Goal: Task Accomplishment & Management: Manage account settings

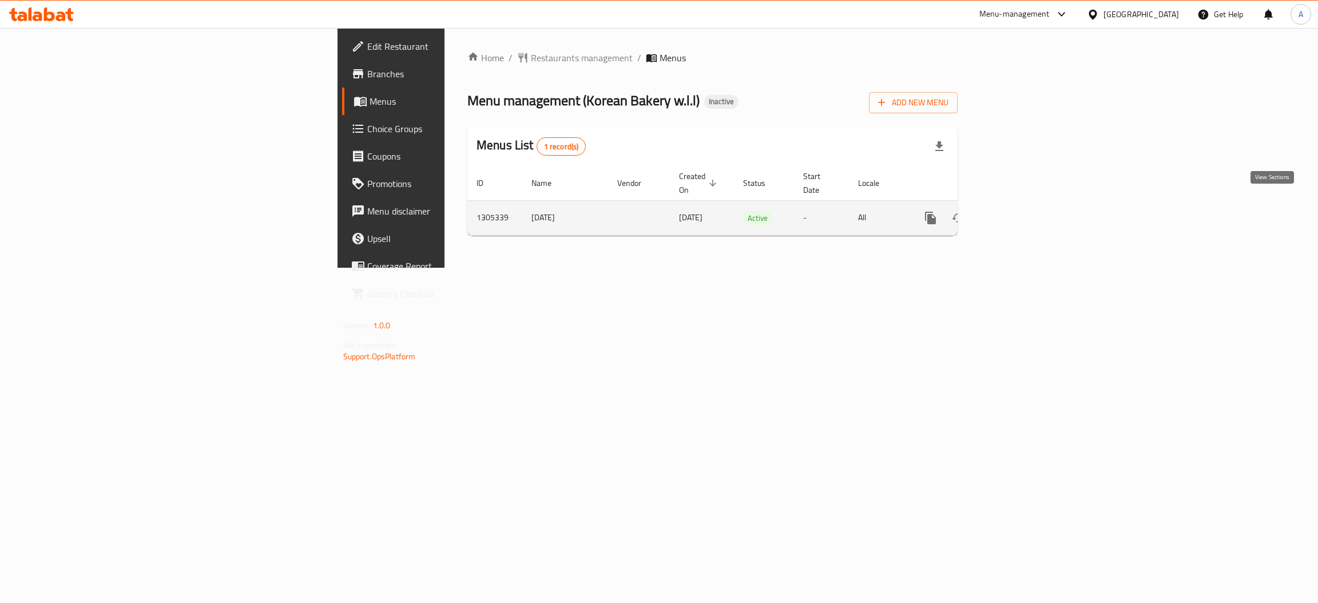
click at [1020, 211] on icon "enhanced table" at bounding box center [1013, 218] width 14 height 14
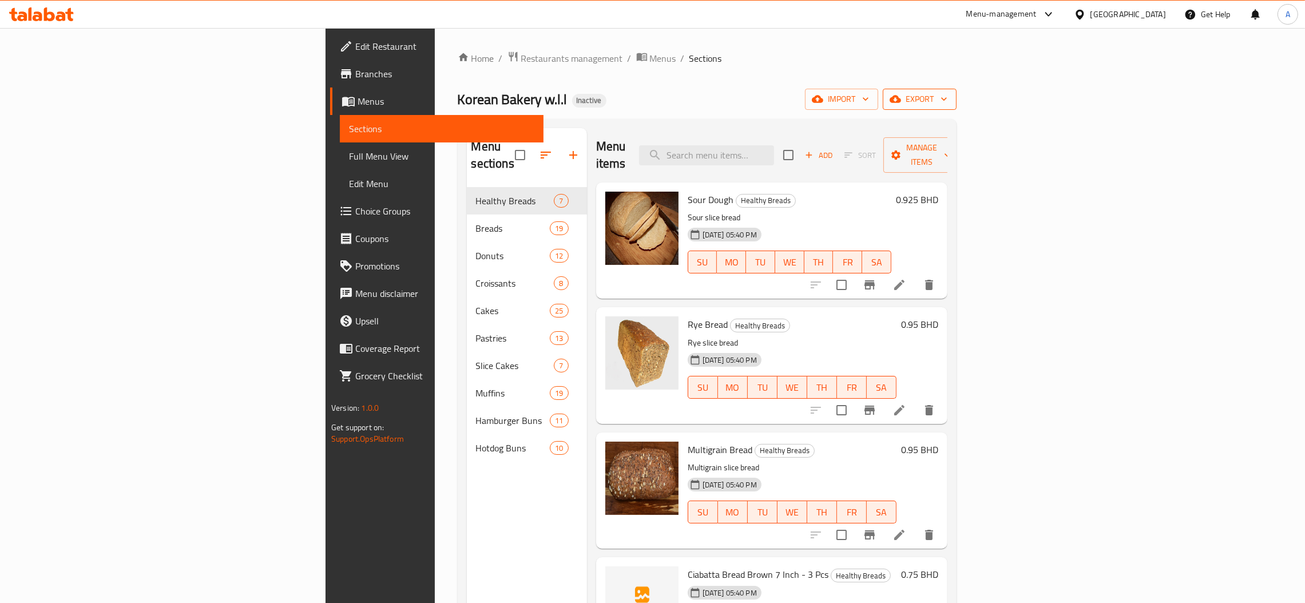
click at [947, 106] on span "export" at bounding box center [919, 99] width 55 height 14
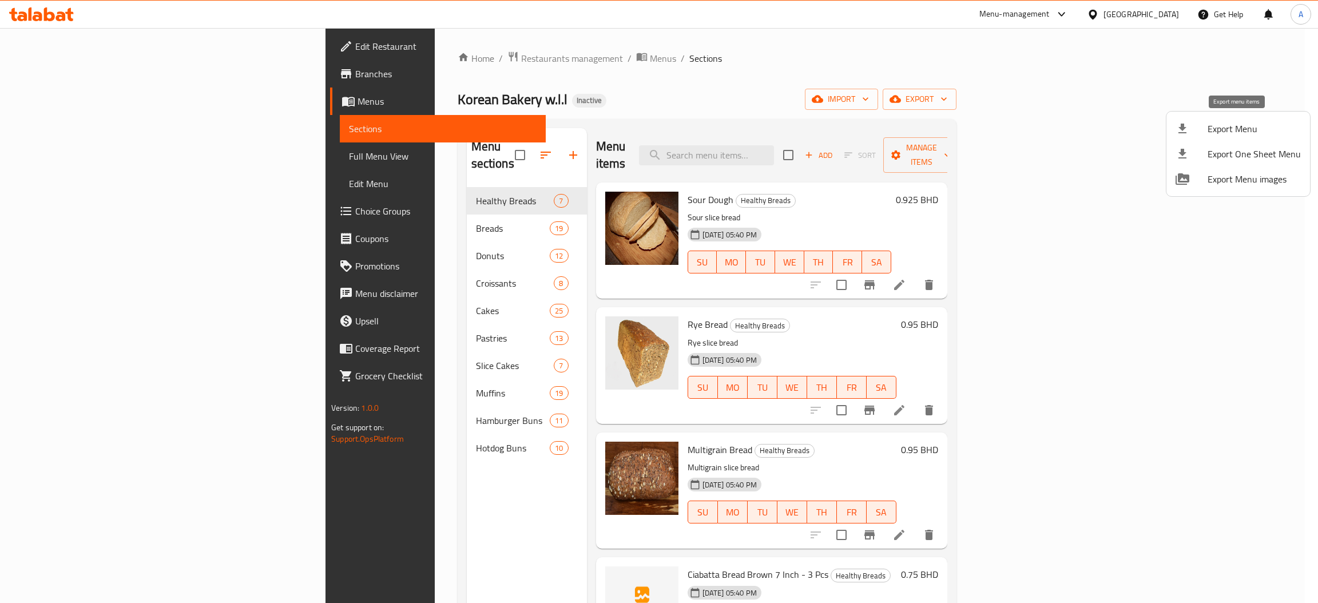
click at [1213, 132] on span "Export Menu" at bounding box center [1253, 129] width 93 height 14
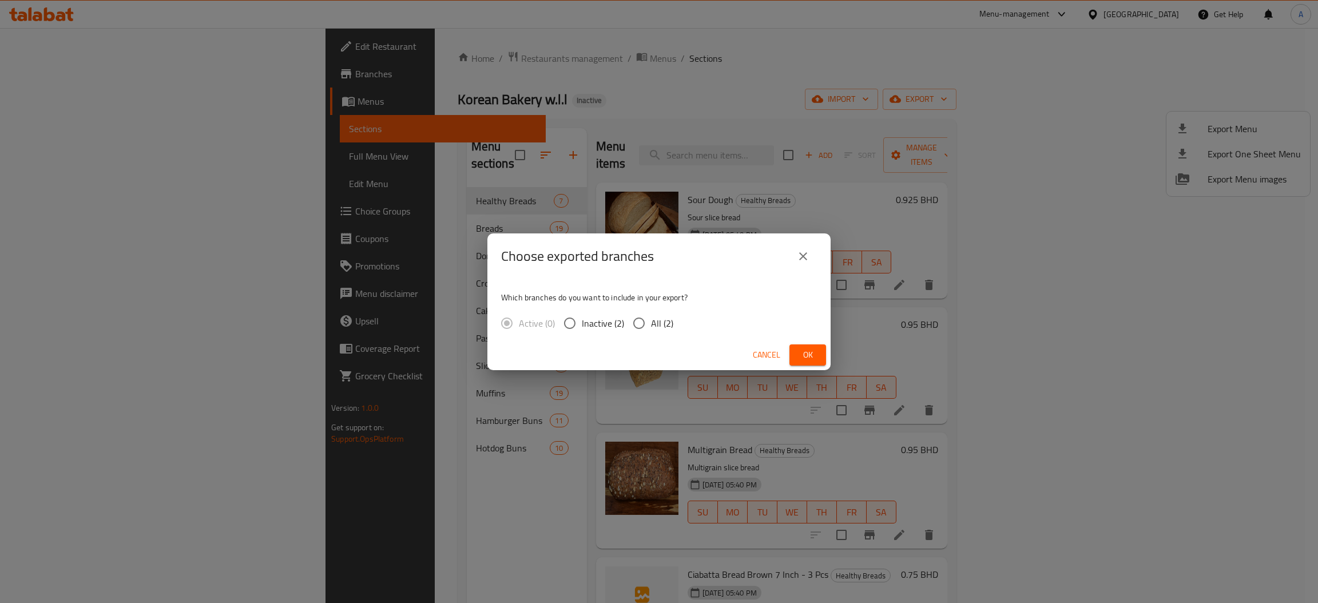
drag, startPoint x: 659, startPoint y: 323, endPoint x: 714, endPoint y: 332, distance: 55.7
click at [657, 323] on span "All (2)" at bounding box center [662, 323] width 22 height 14
click at [641, 325] on input "All (2)" at bounding box center [639, 323] width 24 height 24
radio input "true"
click at [798, 363] on button "Ok" at bounding box center [807, 354] width 37 height 21
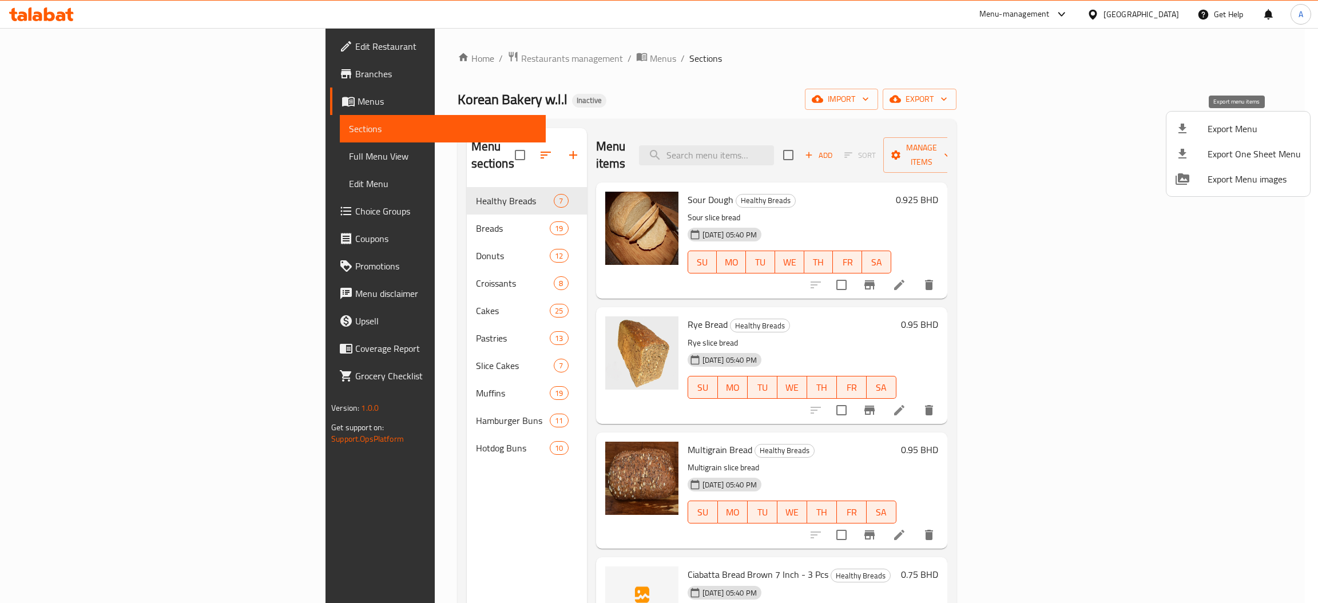
click at [1244, 125] on span "Export Menu" at bounding box center [1253, 129] width 93 height 14
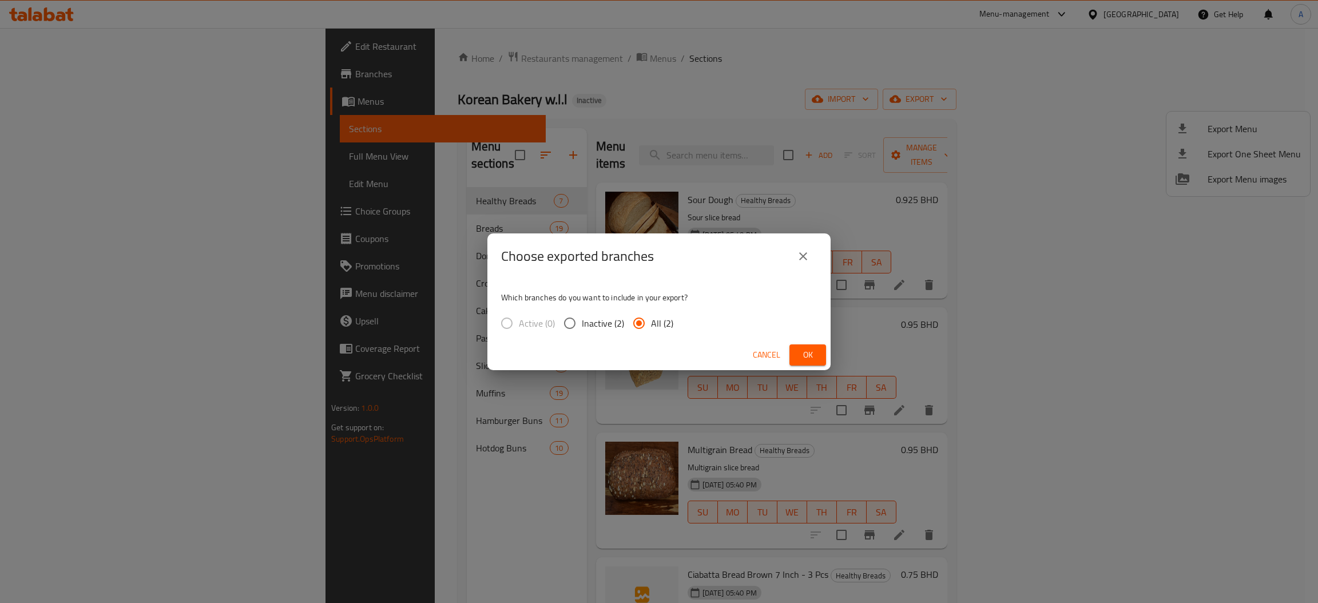
click at [812, 359] on span "Ok" at bounding box center [807, 355] width 18 height 14
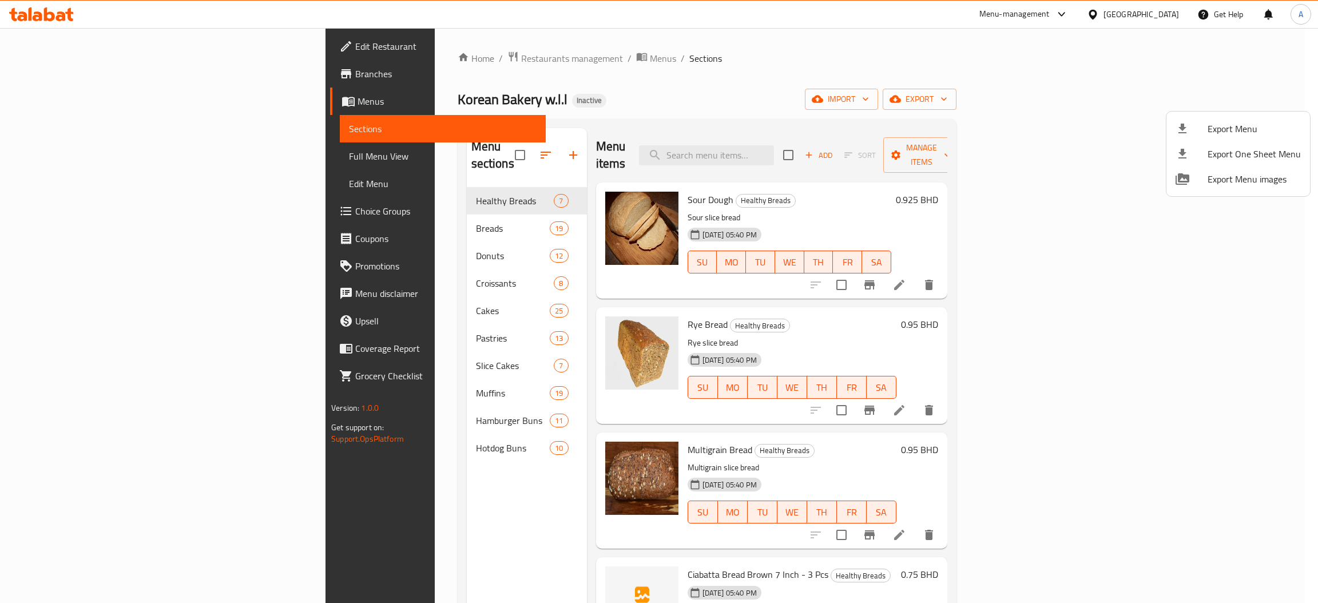
click at [1130, 187] on div at bounding box center [659, 301] width 1318 height 603
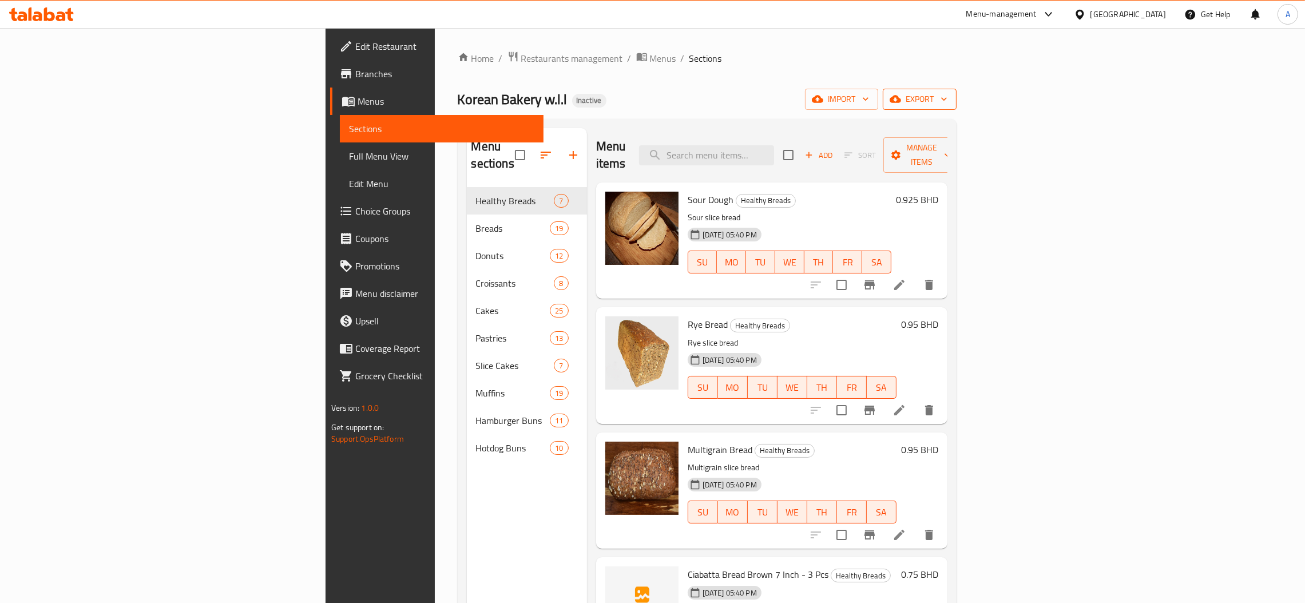
click at [947, 102] on span "export" at bounding box center [919, 99] width 55 height 14
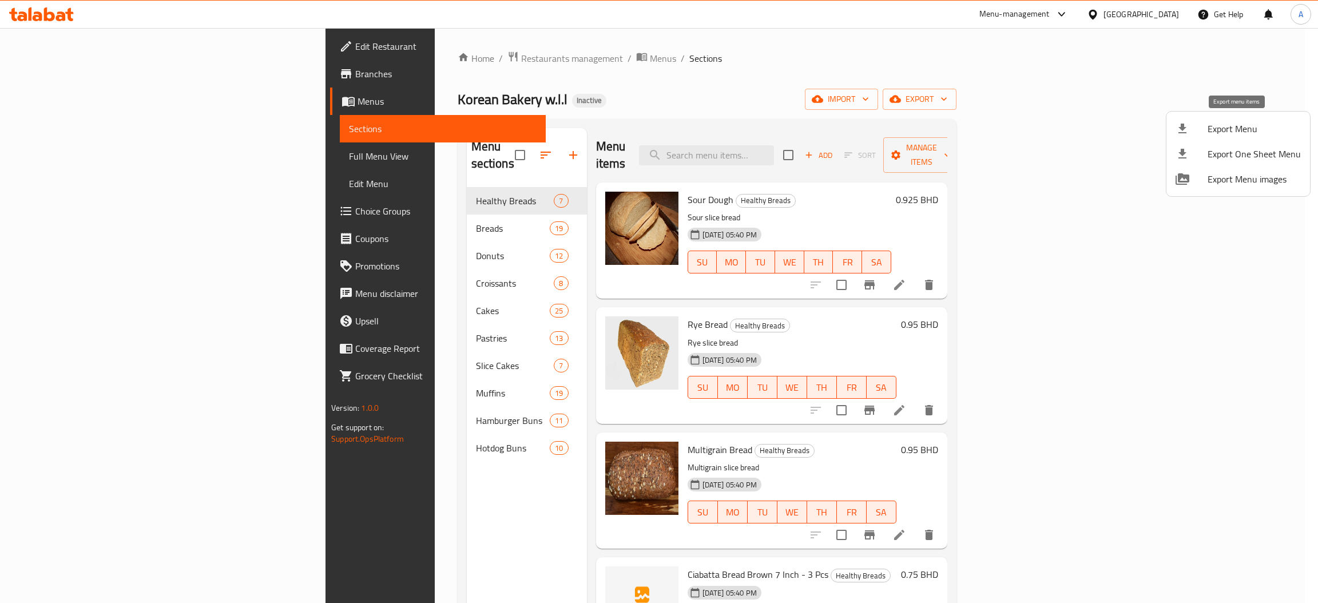
click at [1204, 124] on div at bounding box center [1191, 129] width 32 height 14
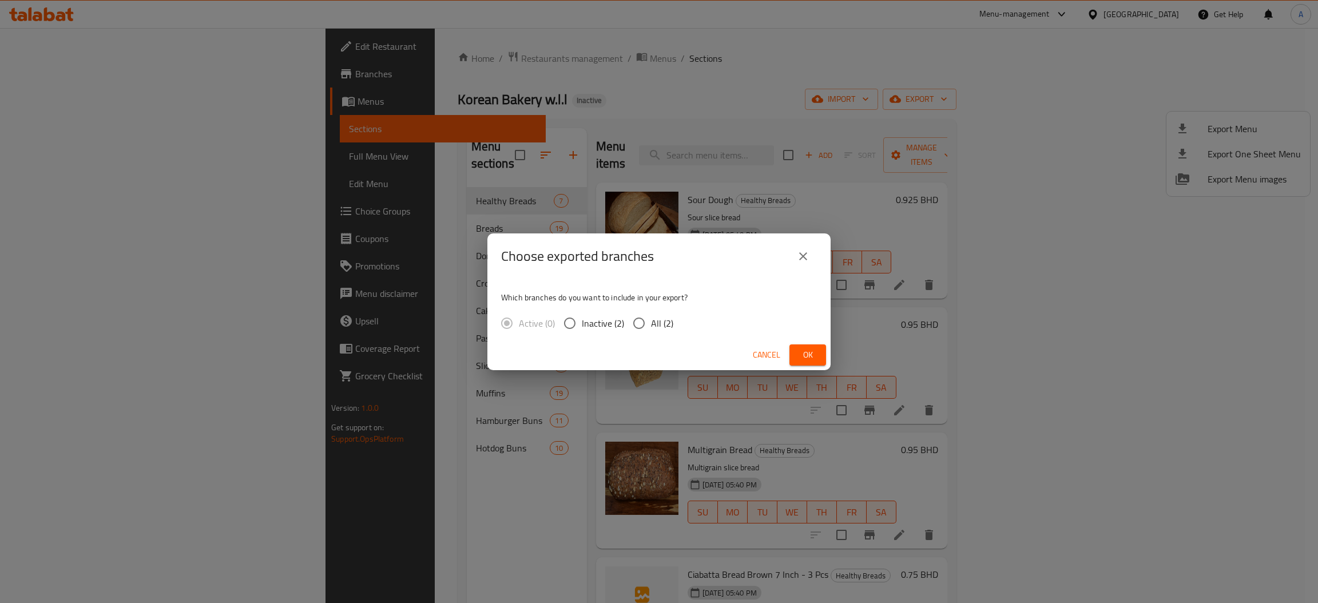
click at [663, 312] on label "All (2)" at bounding box center [650, 323] width 46 height 24
click at [651, 312] on input "All (2)" at bounding box center [639, 323] width 24 height 24
radio input "true"
click at [801, 352] on span "Ok" at bounding box center [807, 355] width 18 height 14
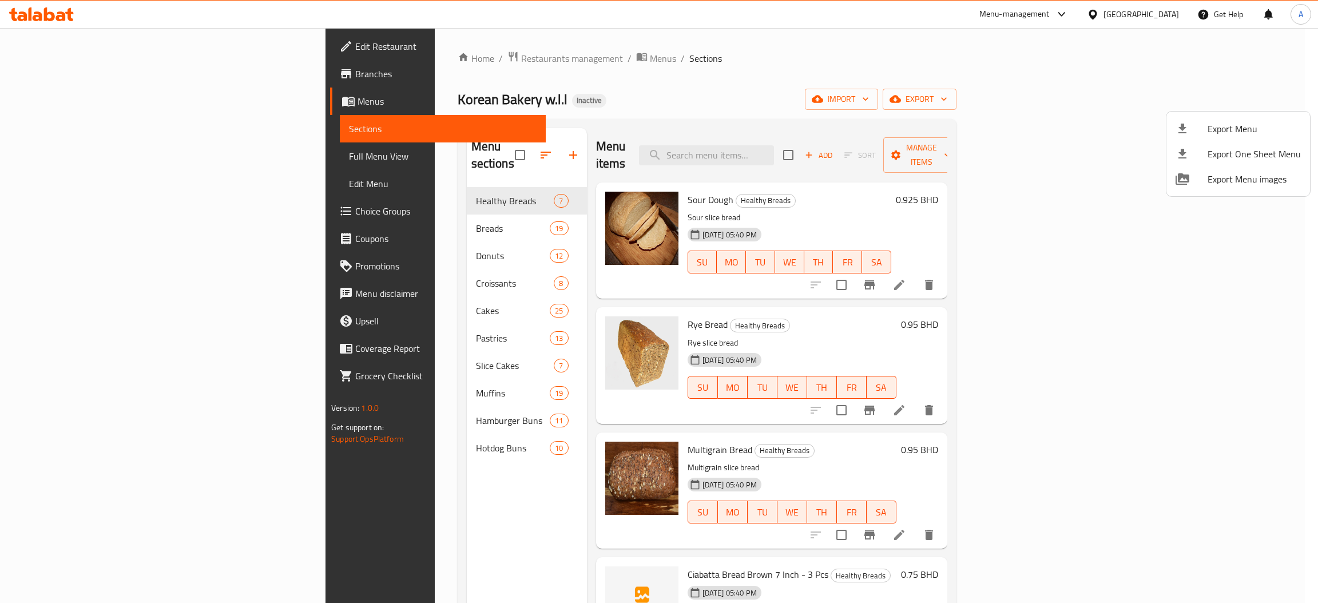
click at [1076, 133] on div at bounding box center [659, 301] width 1318 height 603
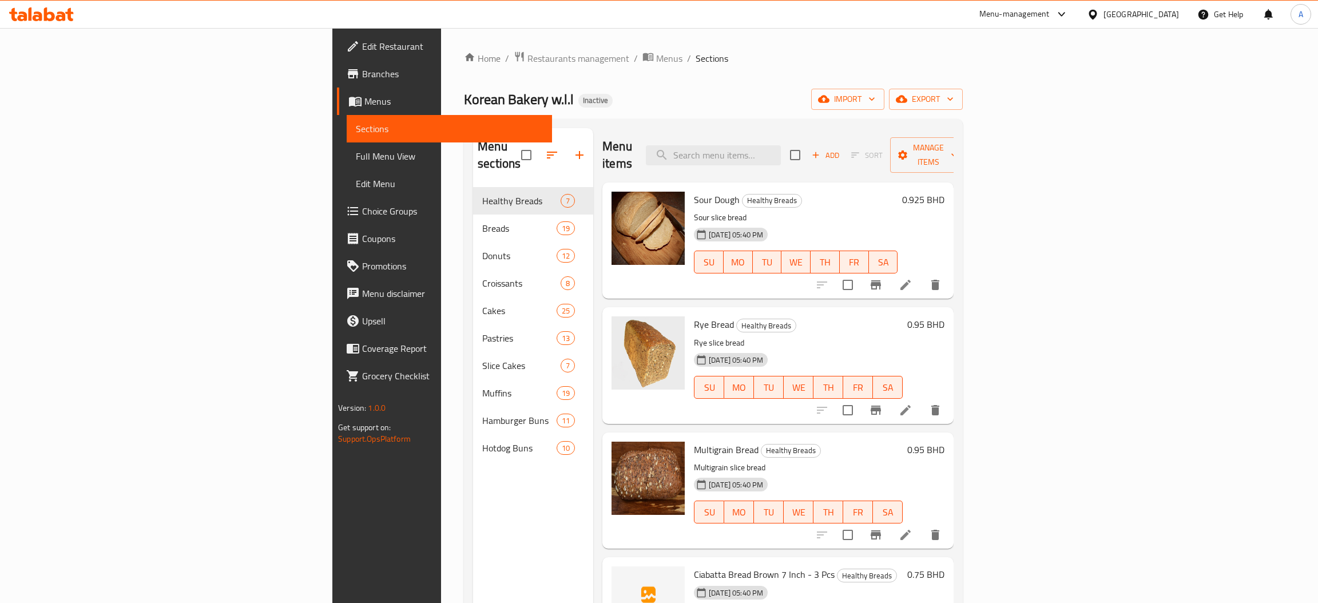
click at [963, 82] on div "Home / Restaurants management / Menus / Sections Korean Bakery w.l.l Inactive i…" at bounding box center [713, 395] width 499 height 689
click at [944, 210] on div "0.925 BHD" at bounding box center [920, 241] width 47 height 98
click at [875, 96] on span "import" at bounding box center [847, 99] width 55 height 14
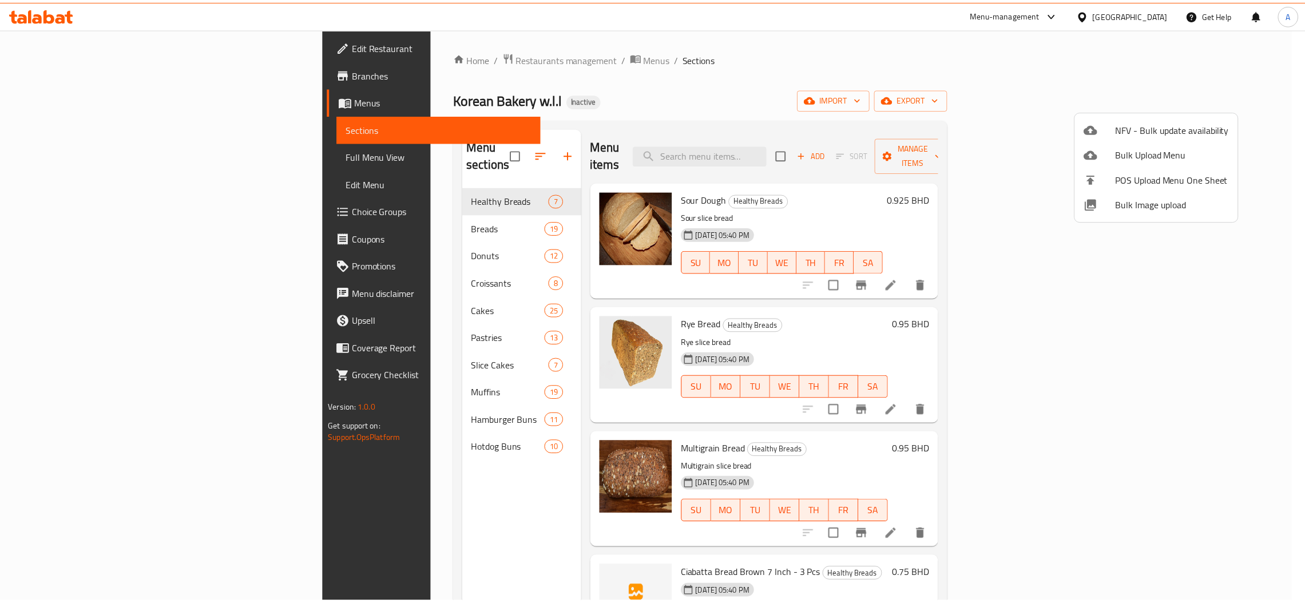
scroll to position [231, 0]
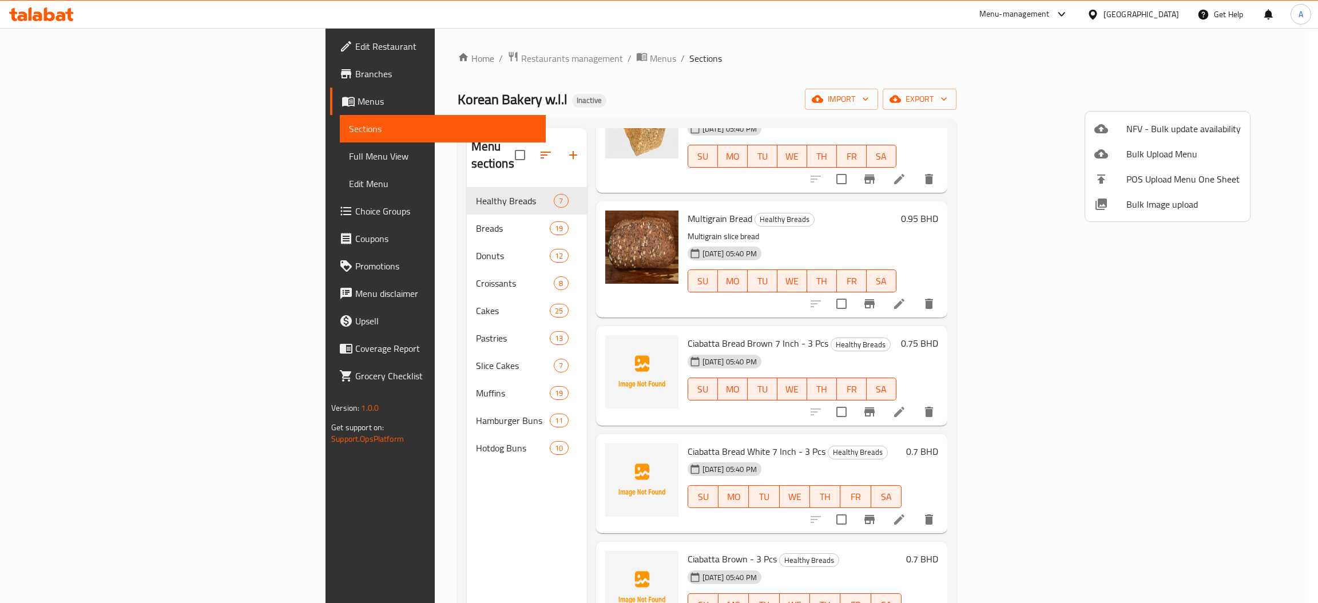
drag, startPoint x: 1011, startPoint y: 202, endPoint x: 1137, endPoint y: 174, distance: 129.6
click at [1009, 202] on div at bounding box center [659, 301] width 1318 height 603
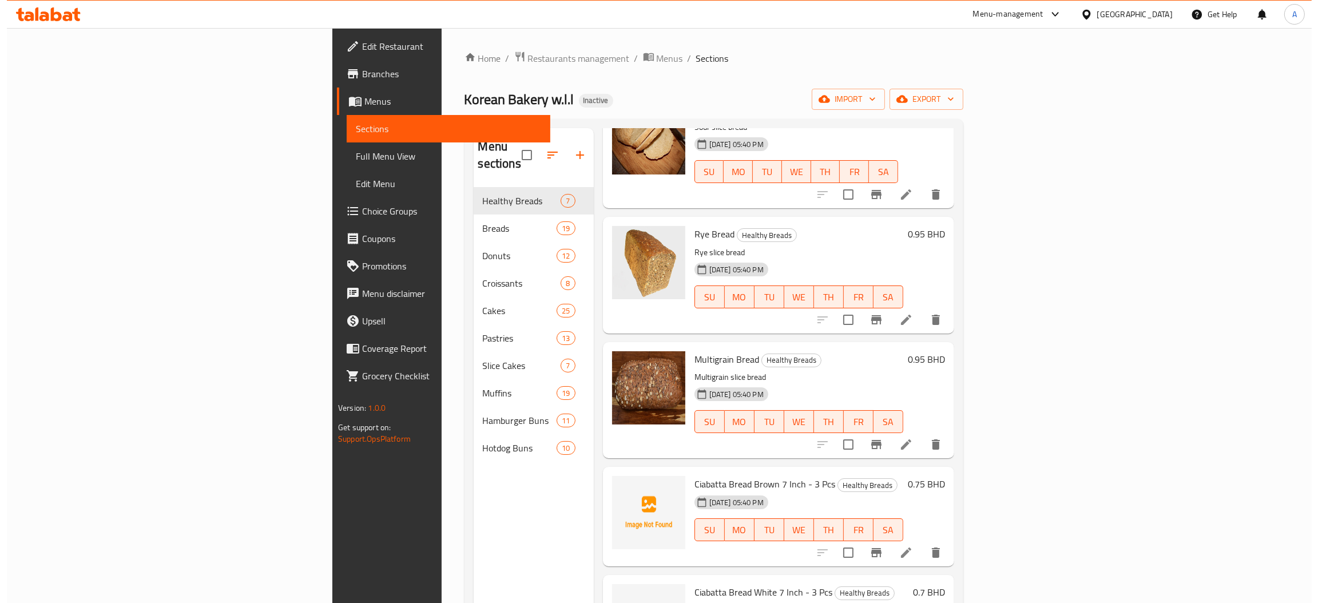
scroll to position [0, 0]
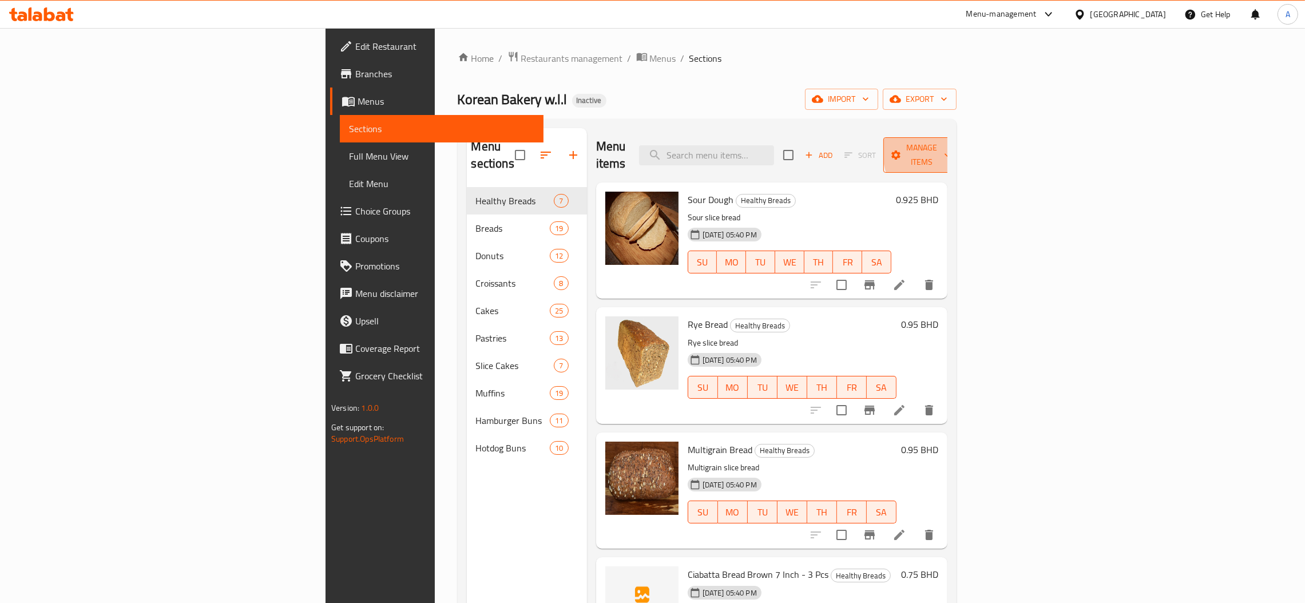
click at [951, 149] on span "Manage items" at bounding box center [921, 155] width 58 height 29
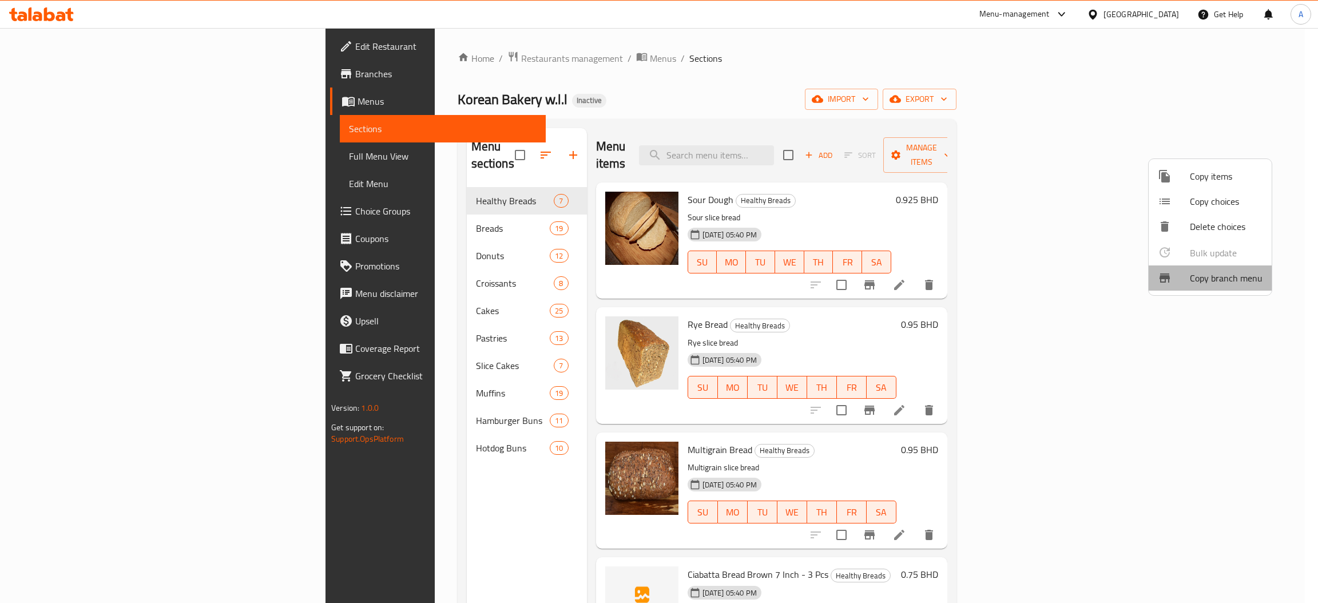
click at [1228, 276] on span "Copy branch menu" at bounding box center [1226, 278] width 73 height 14
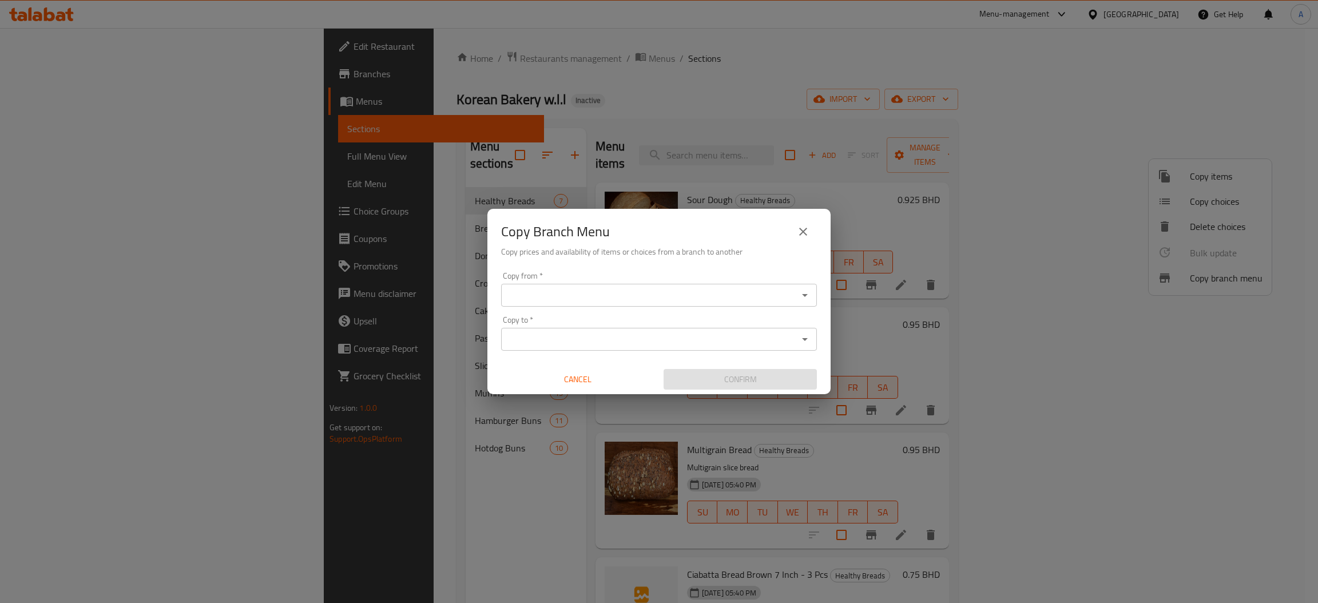
click at [714, 288] on input "Copy from   *" at bounding box center [649, 295] width 290 height 16
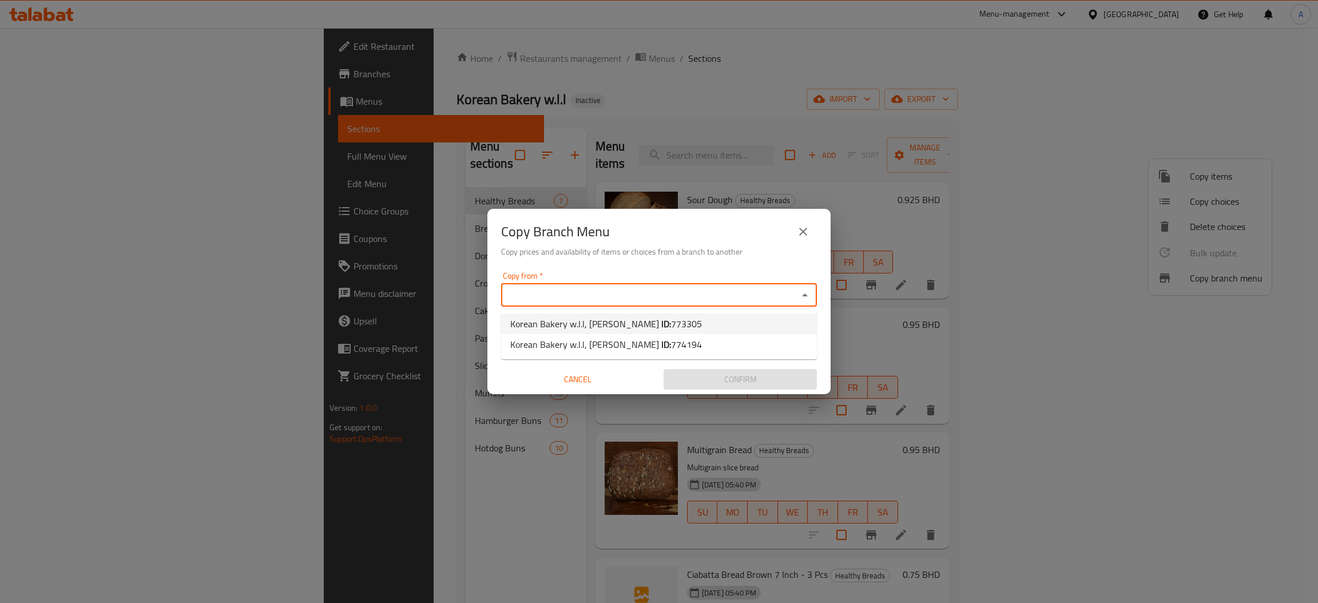
click at [671, 327] on span "773305" at bounding box center [686, 323] width 31 height 17
type input "Korean Bakery w.l.l, [PERSON_NAME]"
drag, startPoint x: 633, startPoint y: 333, endPoint x: 635, endPoint y: 349, distance: 16.8
click at [632, 333] on input "Copy to   *" at bounding box center [649, 339] width 290 height 16
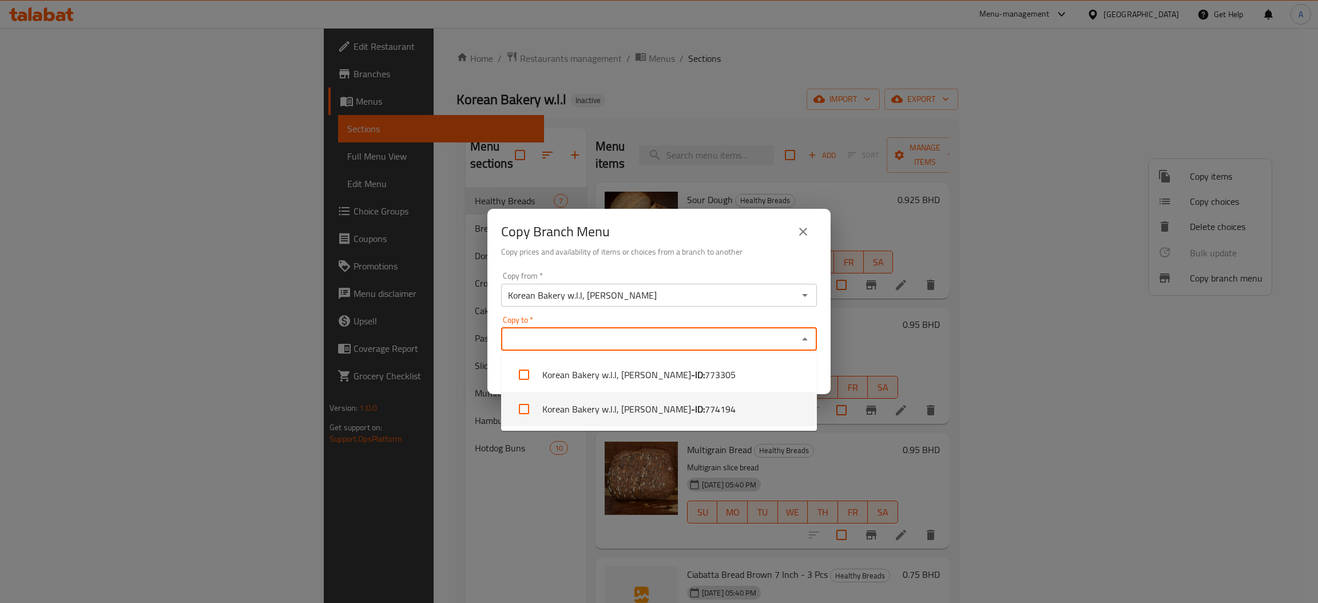
click at [653, 400] on li "Korean Bakery w.l.l, Busaiteen - ID: 774194" at bounding box center [659, 409] width 316 height 34
checkbox input "true"
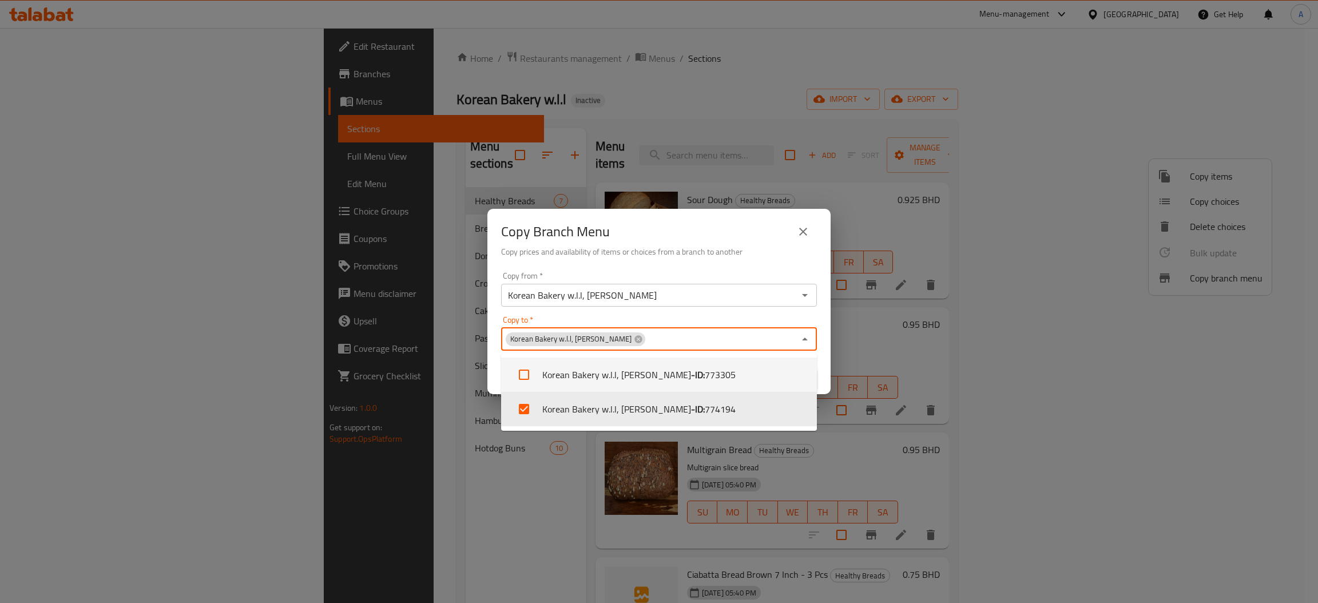
click at [825, 367] on div "Copy from   * Korean Bakery w.l.l, Maqabah Copy from * Copy to   * Korean Baker…" at bounding box center [658, 331] width 343 height 128
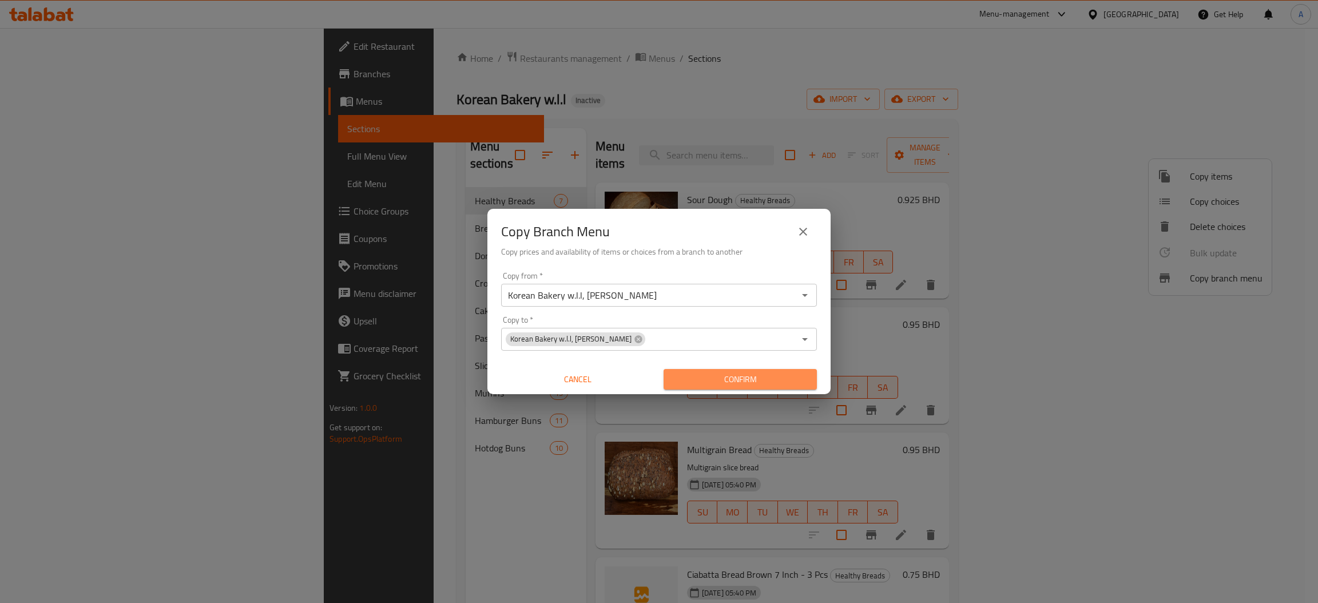
click at [782, 380] on span "Confirm" at bounding box center [740, 379] width 135 height 14
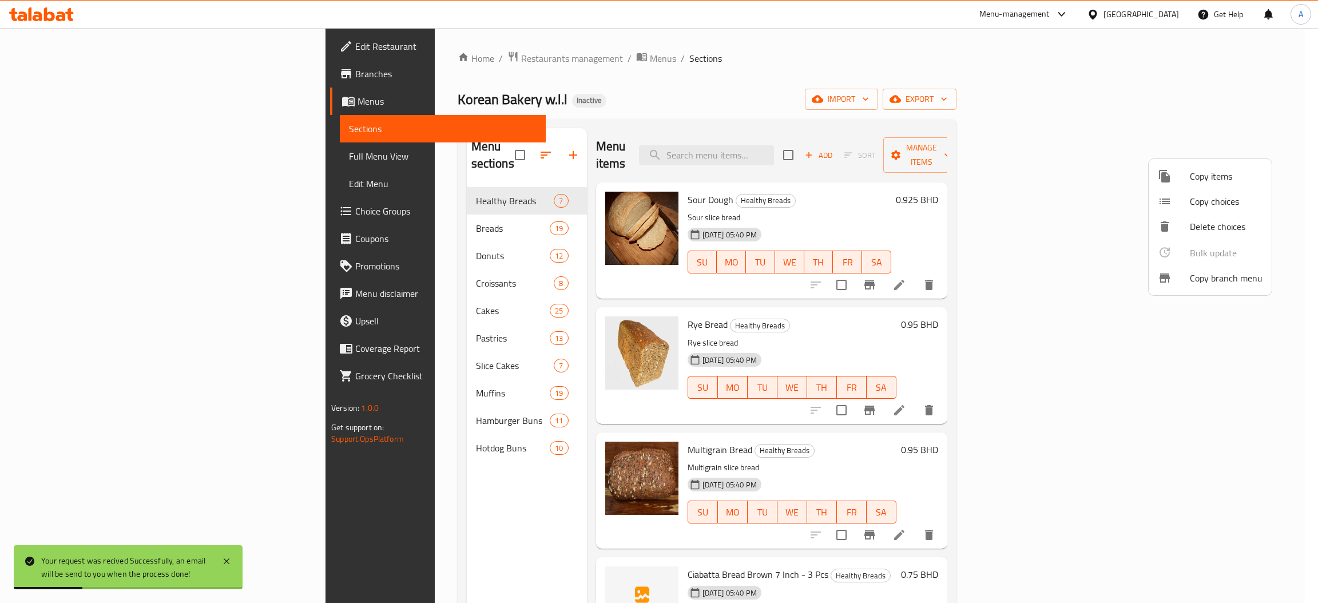
click at [1170, 97] on div at bounding box center [659, 301] width 1318 height 603
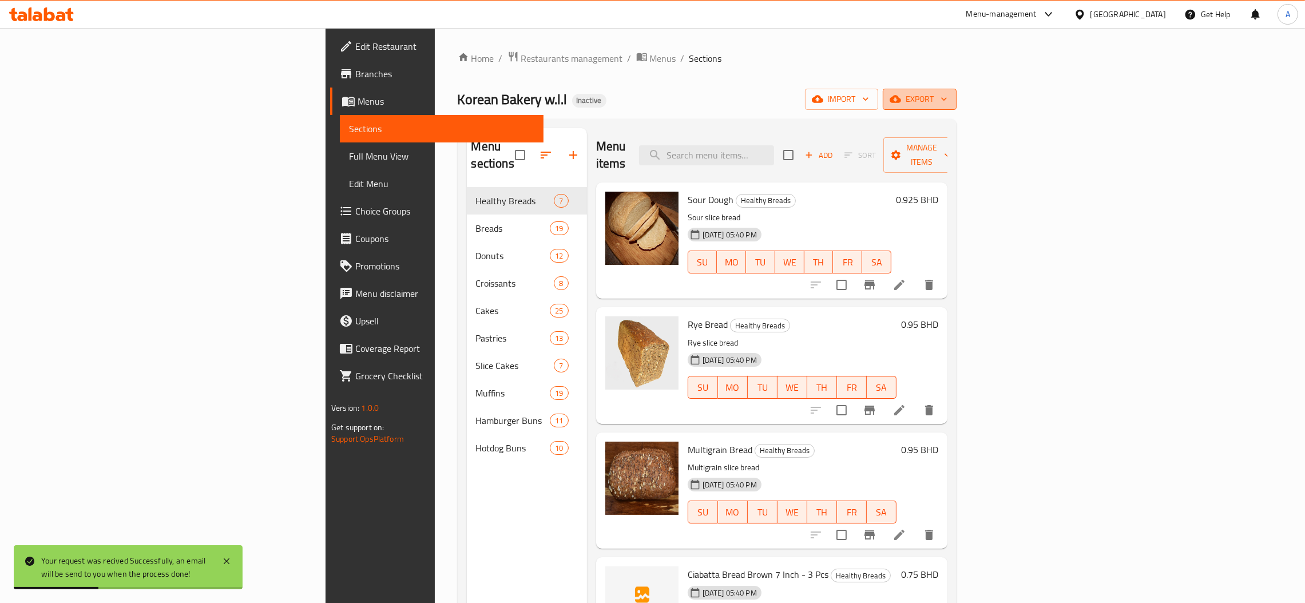
click at [947, 97] on span "export" at bounding box center [919, 99] width 55 height 14
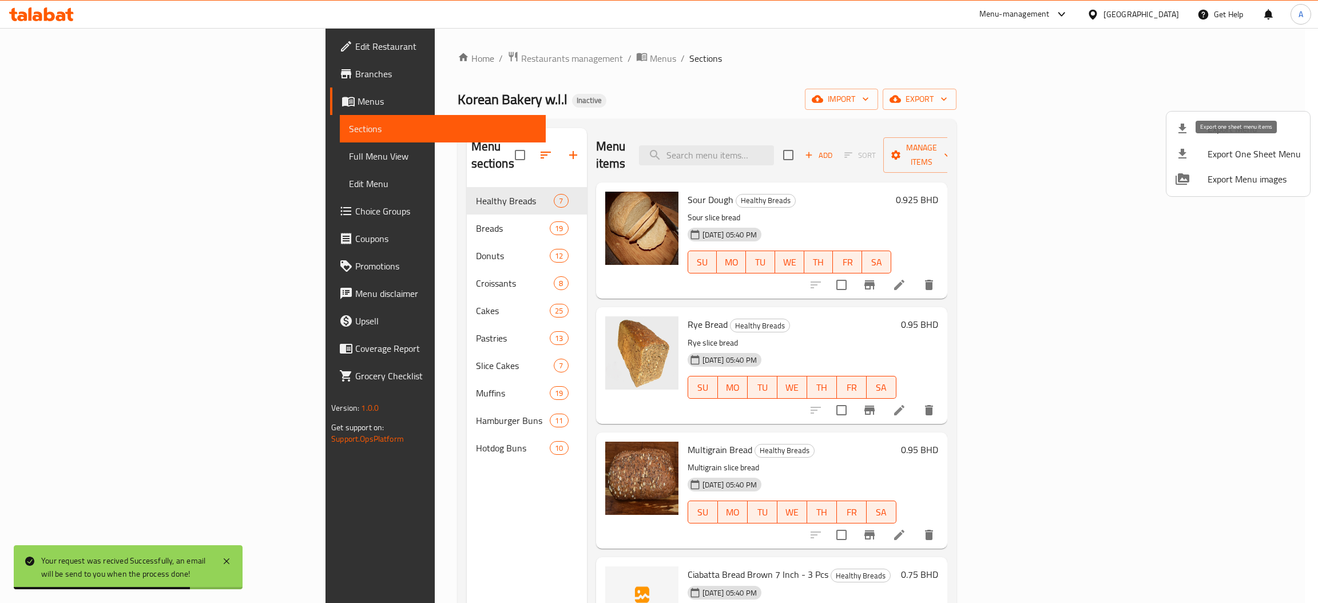
click at [1244, 153] on span "Export One Sheet Menu" at bounding box center [1253, 154] width 93 height 14
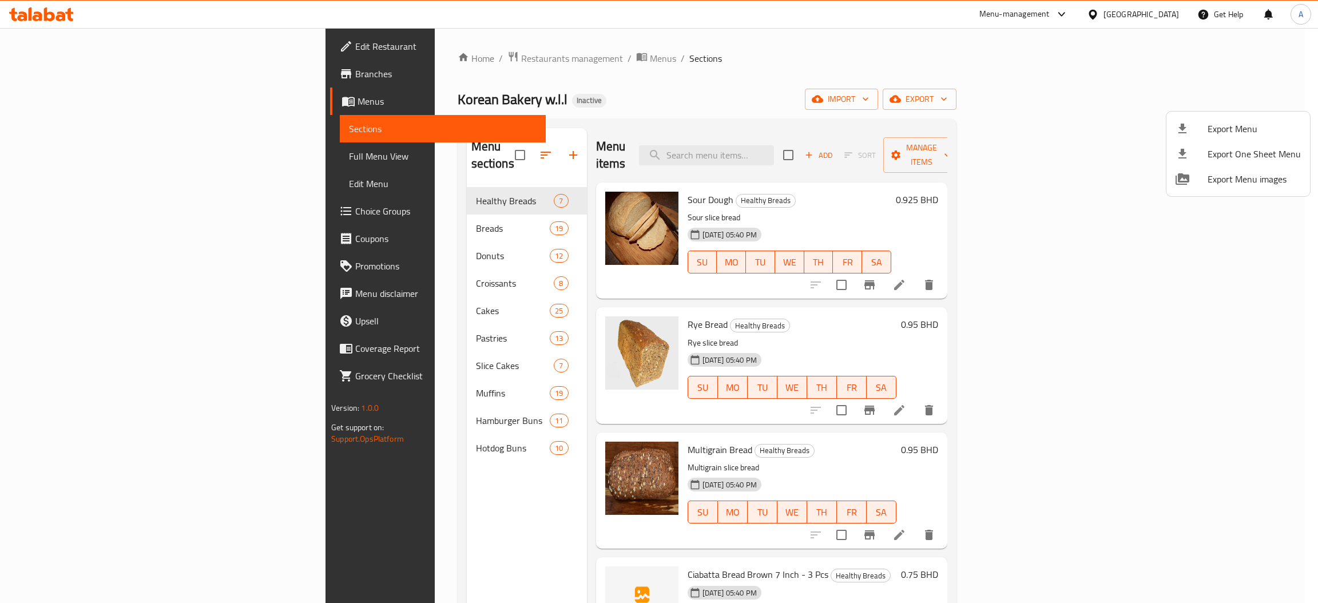
click at [432, 56] on div at bounding box center [659, 301] width 1318 height 603
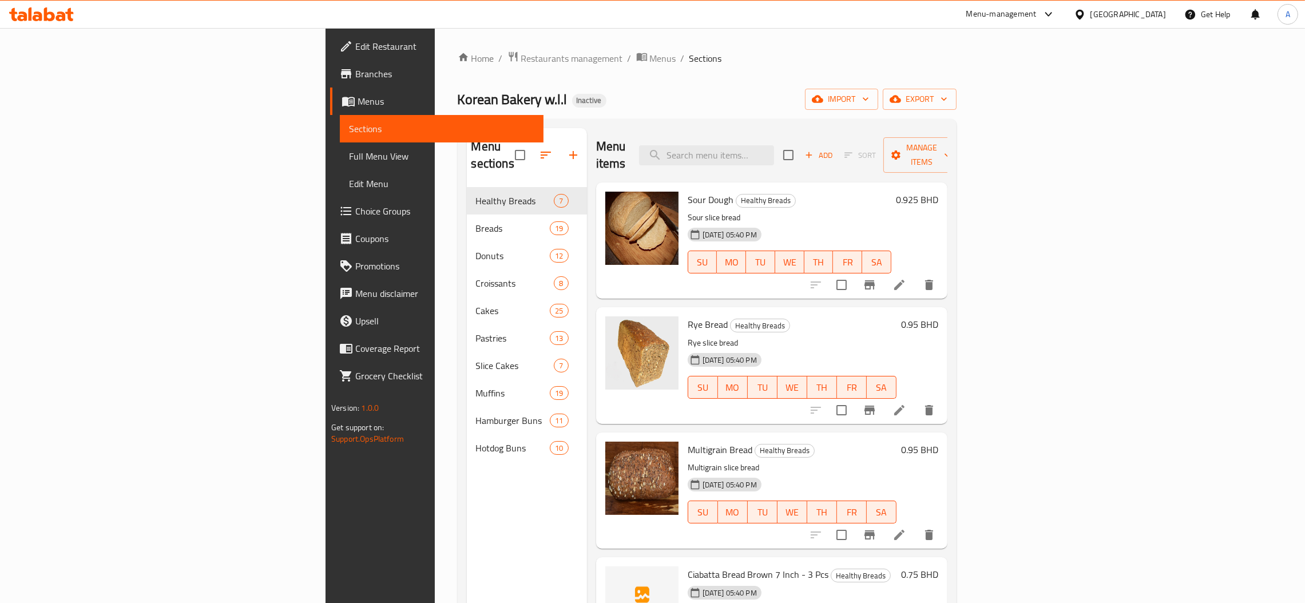
click at [650, 56] on span "Menus" at bounding box center [663, 58] width 26 height 14
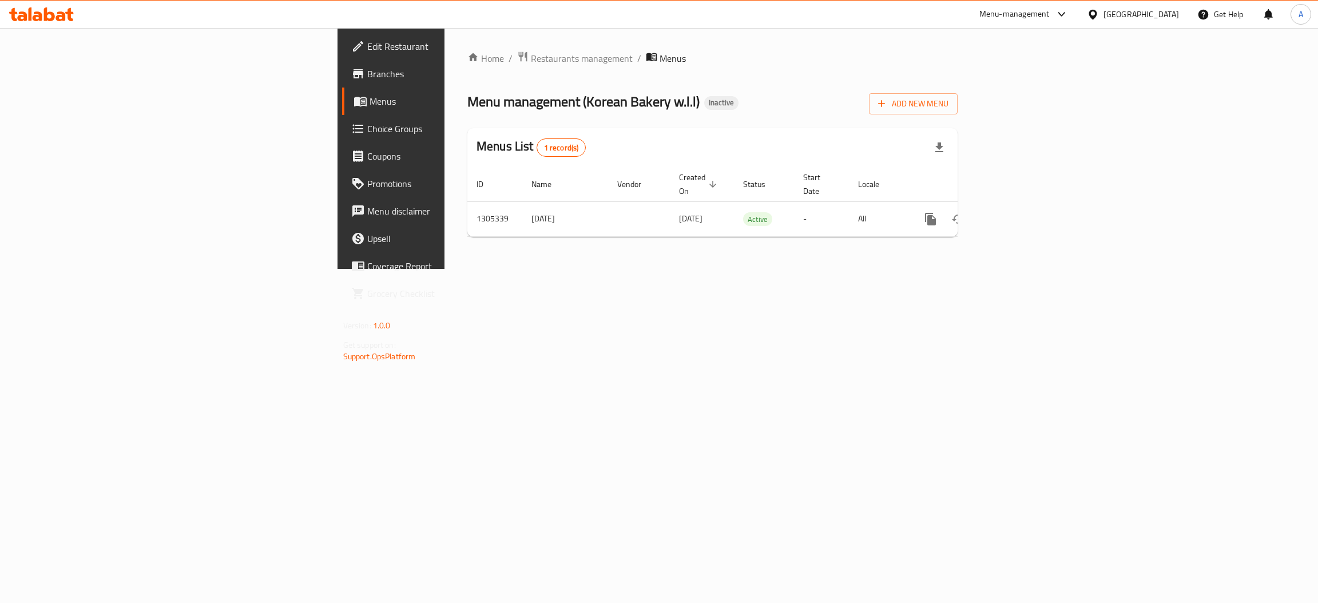
click at [367, 67] on span "Branches" at bounding box center [457, 74] width 181 height 14
